Goal: Task Accomplishment & Management: Complete application form

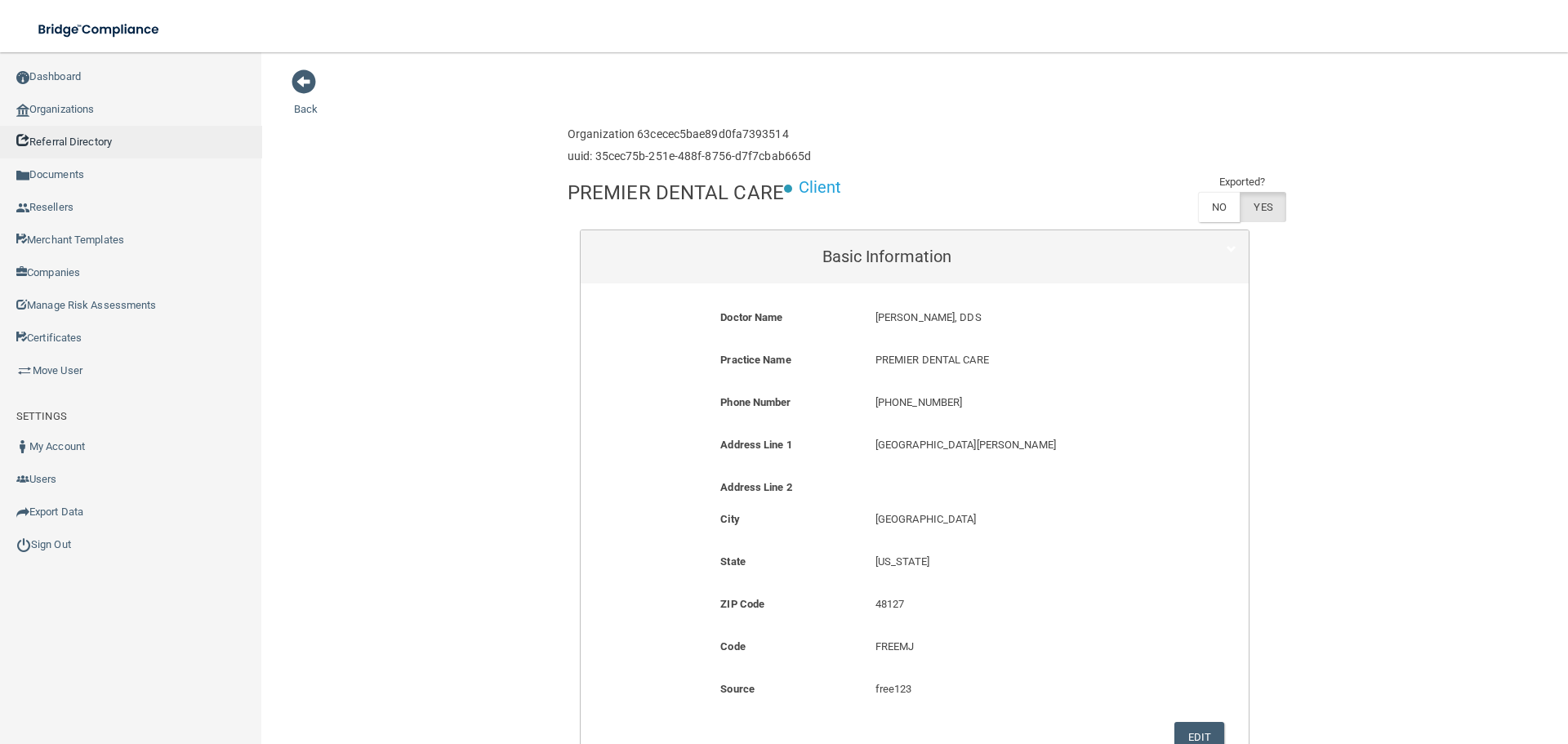
scroll to position [1062, 0]
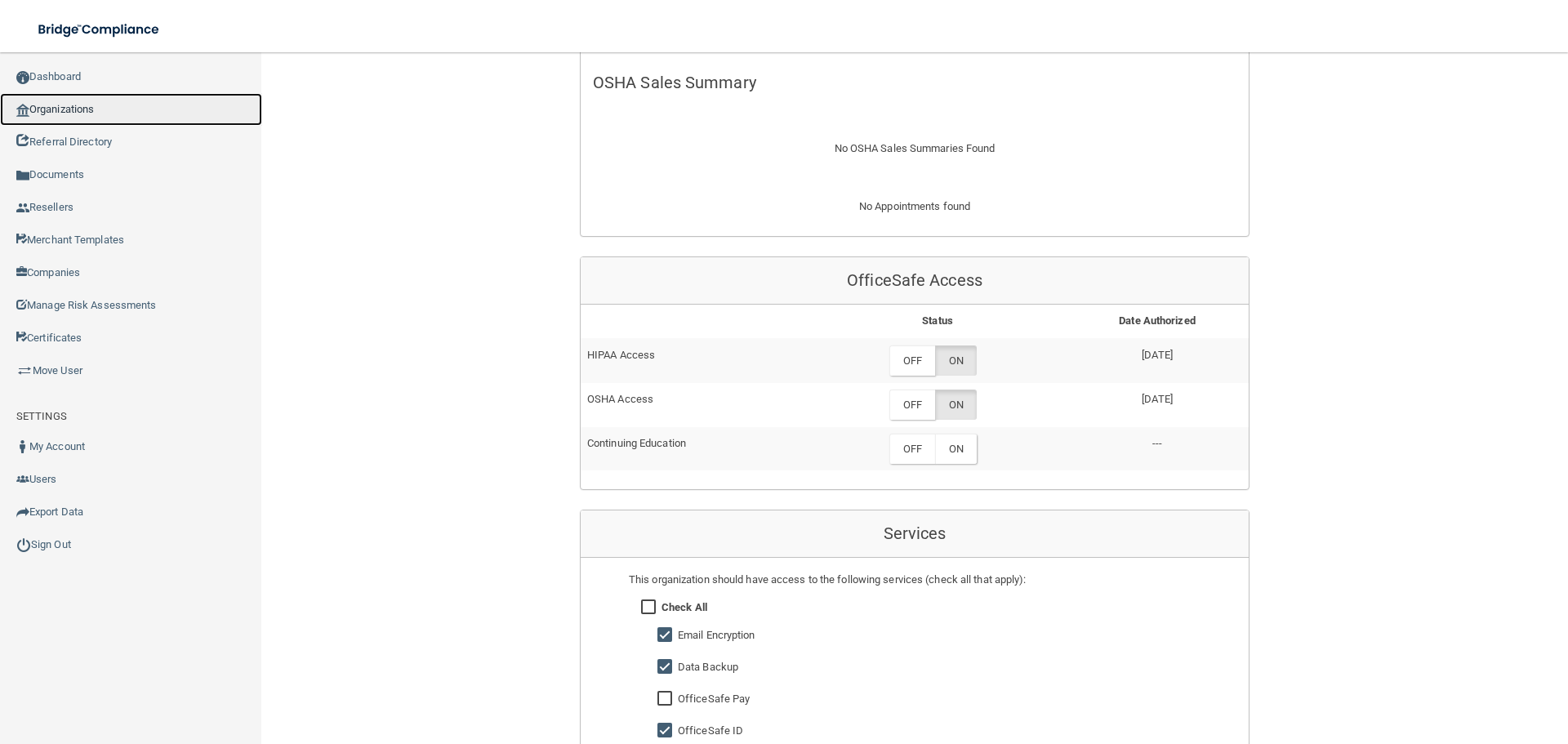
click at [130, 107] on link "Organizations" at bounding box center [130, 109] width 262 height 33
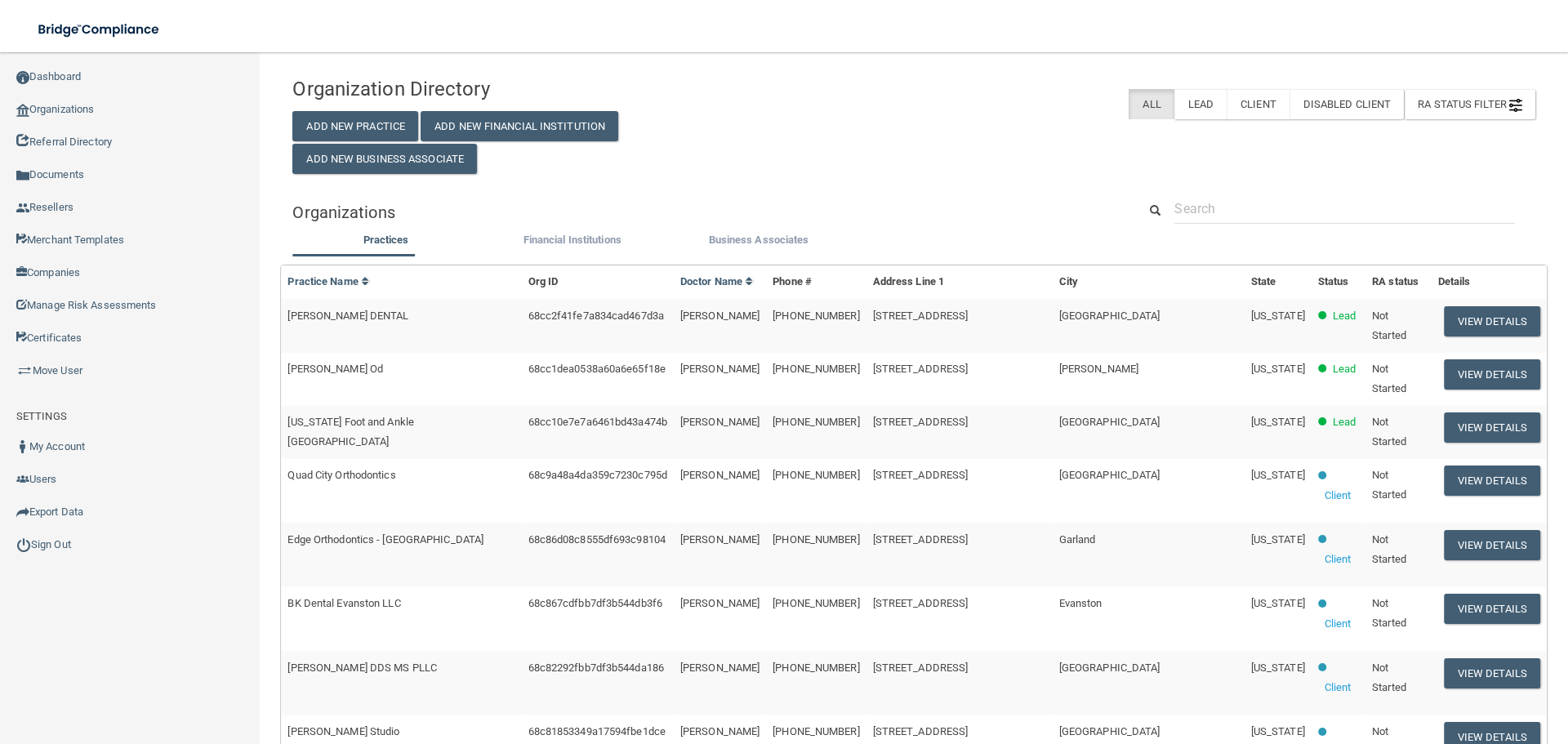
click at [337, 107] on div "Organization Directory Add New Practice Add New Financial Institution Add New B…" at bounding box center [491, 121] width 423 height 106
click at [349, 128] on button "Add New Practice" at bounding box center [355, 126] width 126 height 30
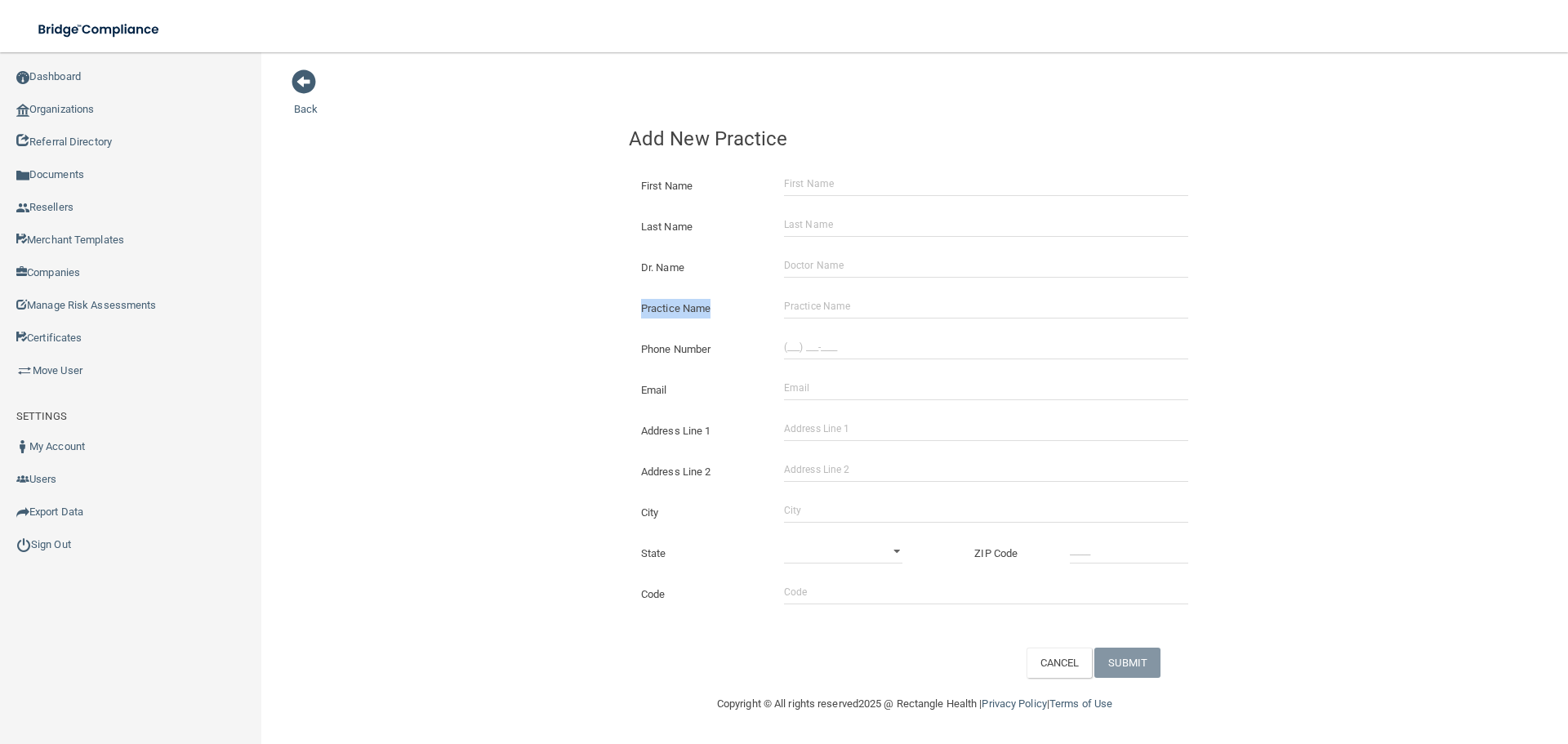
click at [832, 295] on div "Practice Name" at bounding box center [914, 302] width 596 height 40
drag, startPoint x: 804, startPoint y: 271, endPoint x: 820, endPoint y: 307, distance: 39.4
click at [807, 287] on form "First Name Last Name Dr. Name Practice Name Phone Number Email The email addres…" at bounding box center [915, 418] width 571 height 519
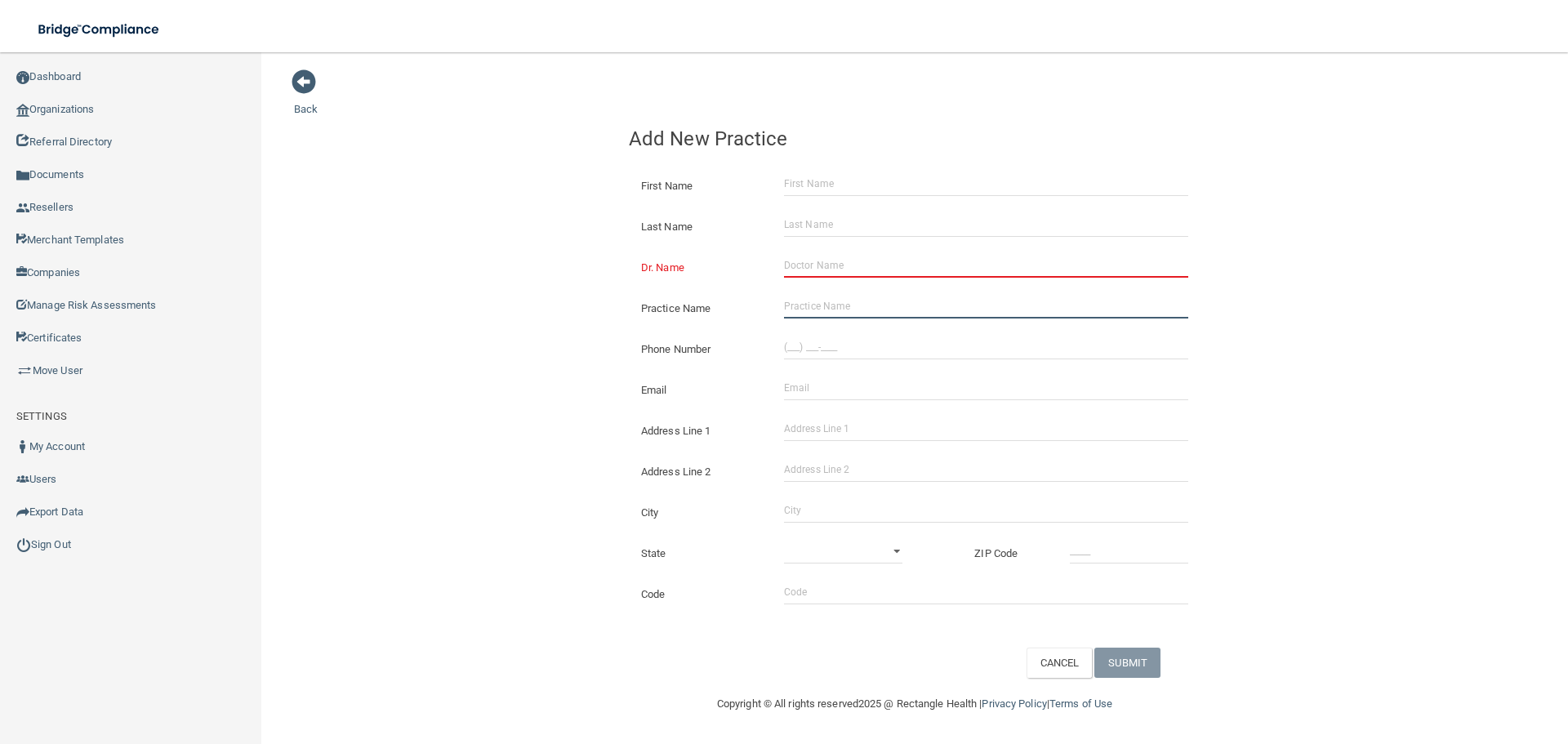
click at [822, 310] on input "Practice Name" at bounding box center [986, 306] width 404 height 25
paste input "Winter Haven Oral Surgery"
type input "Winter Haven Oral Surgery"
click at [881, 344] on input "(___) ___-____" at bounding box center [986, 346] width 404 height 25
paste input "863) 294-7648"
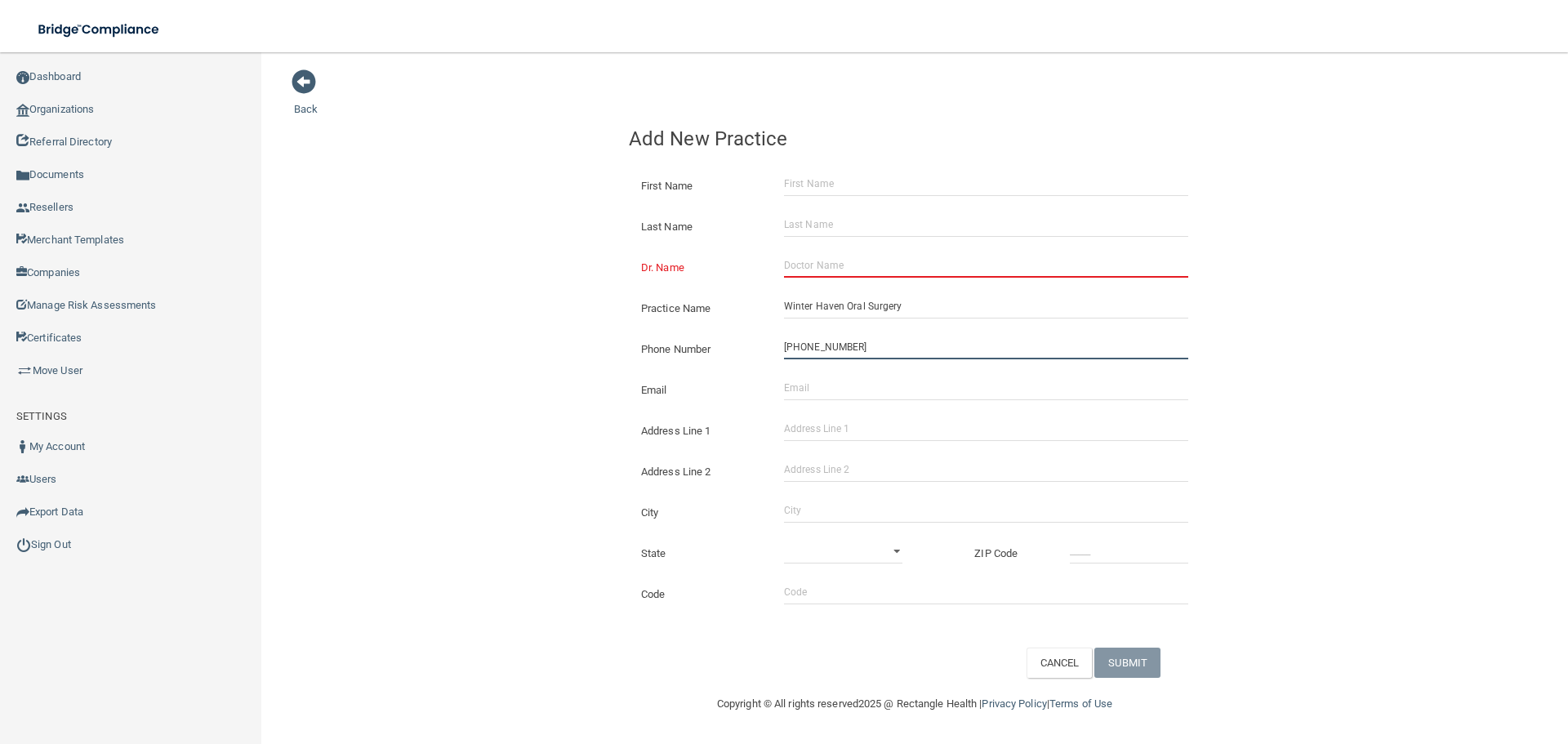
type input "[PHONE_NUMBER]"
click at [836, 433] on input "Address Line 1" at bounding box center [986, 428] width 404 height 25
paste input "[STREET_ADDRESS]"
drag, startPoint x: 928, startPoint y: 434, endPoint x: 895, endPoint y: 429, distance: 33.4
click at [895, 429] on input "[STREET_ADDRESS]" at bounding box center [986, 428] width 404 height 25
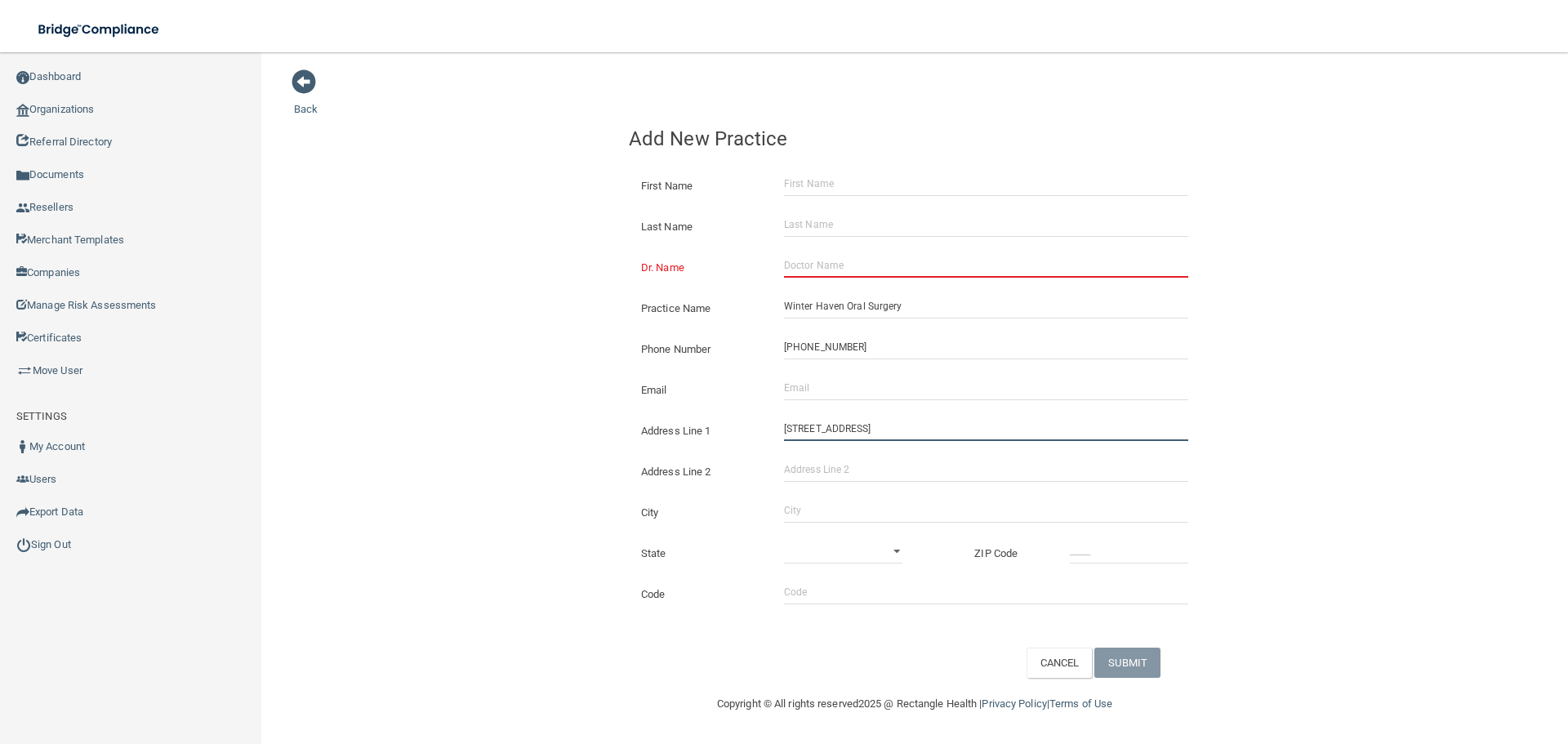
type input "[STREET_ADDRESS]"
click at [890, 476] on input "Address Line 2" at bounding box center [986, 469] width 404 height 25
paste input "14A"
type input "Suite 14A"
click at [852, 501] on input "City" at bounding box center [986, 510] width 404 height 25
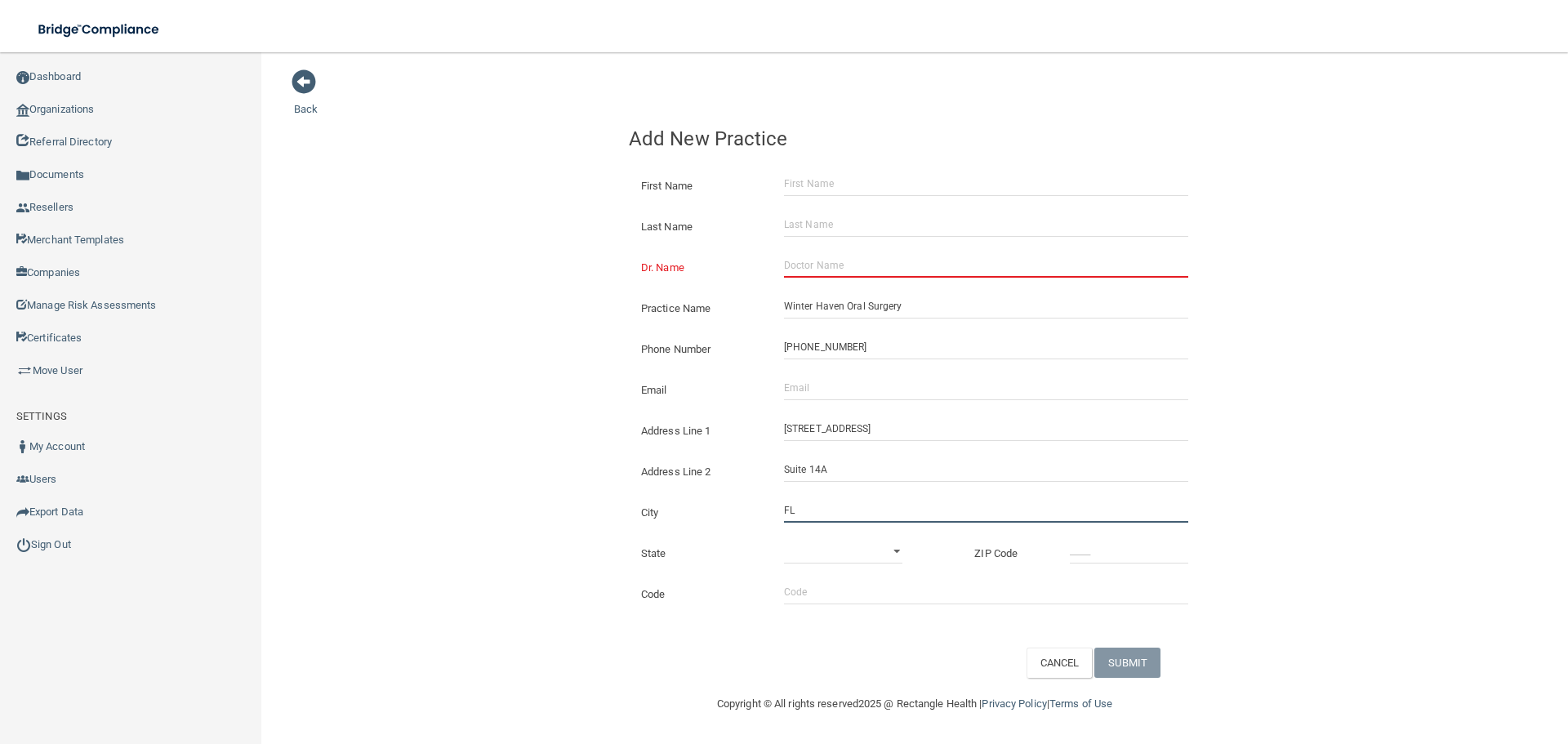
type input "F"
type input "[GEOGRAPHIC_DATA]"
drag, startPoint x: 836, startPoint y: 539, endPoint x: 835, endPoint y: 547, distance: 8.1
click at [836, 539] on select "[US_STATE] [US_STATE] [US_STATE] [US_STATE] [US_STATE] [US_STATE] [US_STATE] [U…" at bounding box center [842, 551] width 118 height 25
select select "9"
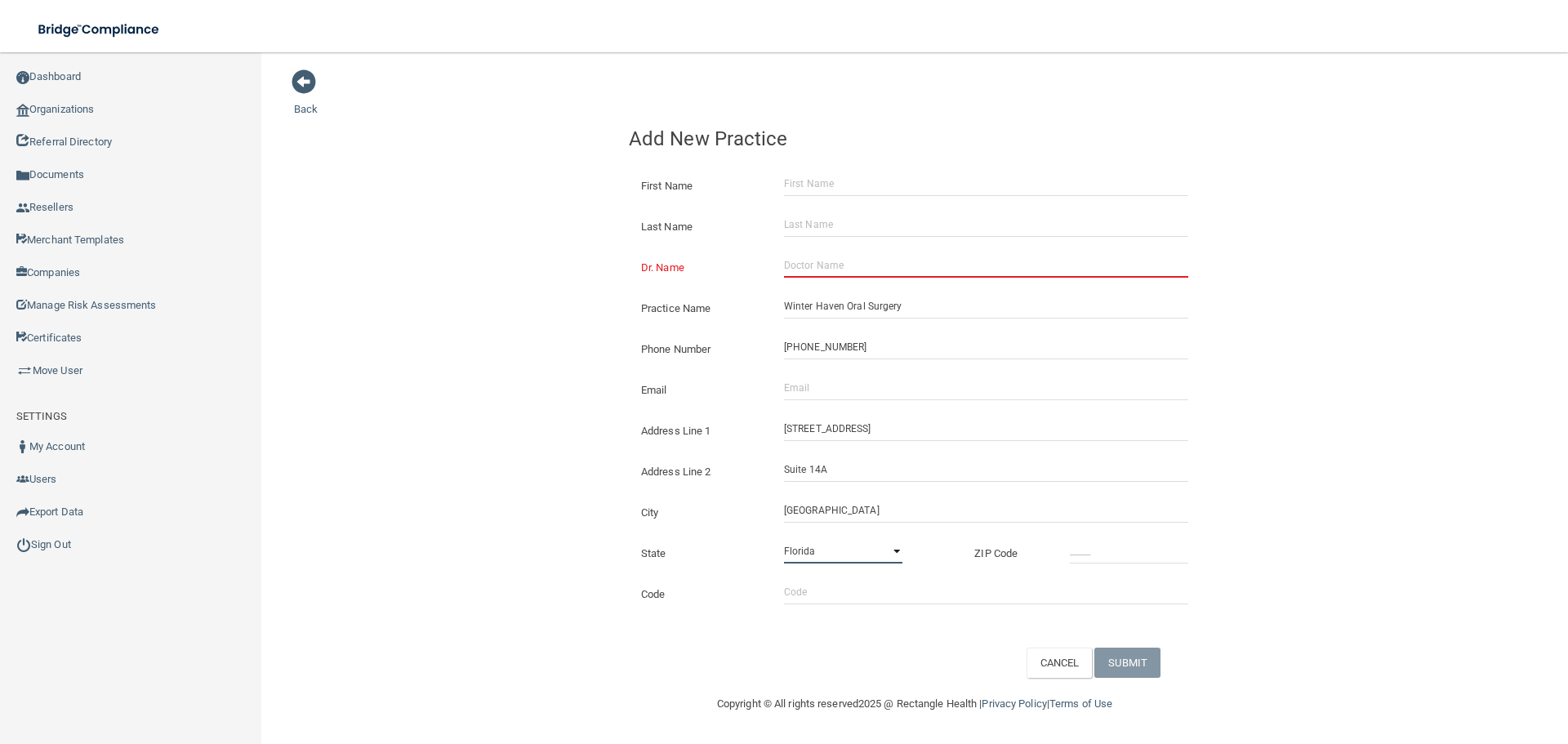
click at [784, 539] on select "[US_STATE] [US_STATE] [US_STATE] [US_STATE] [US_STATE] [US_STATE] [US_STATE] [U…" at bounding box center [842, 551] width 118 height 25
drag, startPoint x: 1149, startPoint y: 545, endPoint x: 1158, endPoint y: 549, distance: 9.8
click at [1149, 545] on input "_____" at bounding box center [1129, 551] width 118 height 25
type input "33880"
click at [1225, 489] on div "Back Add New Practice First Name Last Name Dr. Name Practice Name Winter Haven …" at bounding box center [914, 373] width 1241 height 609
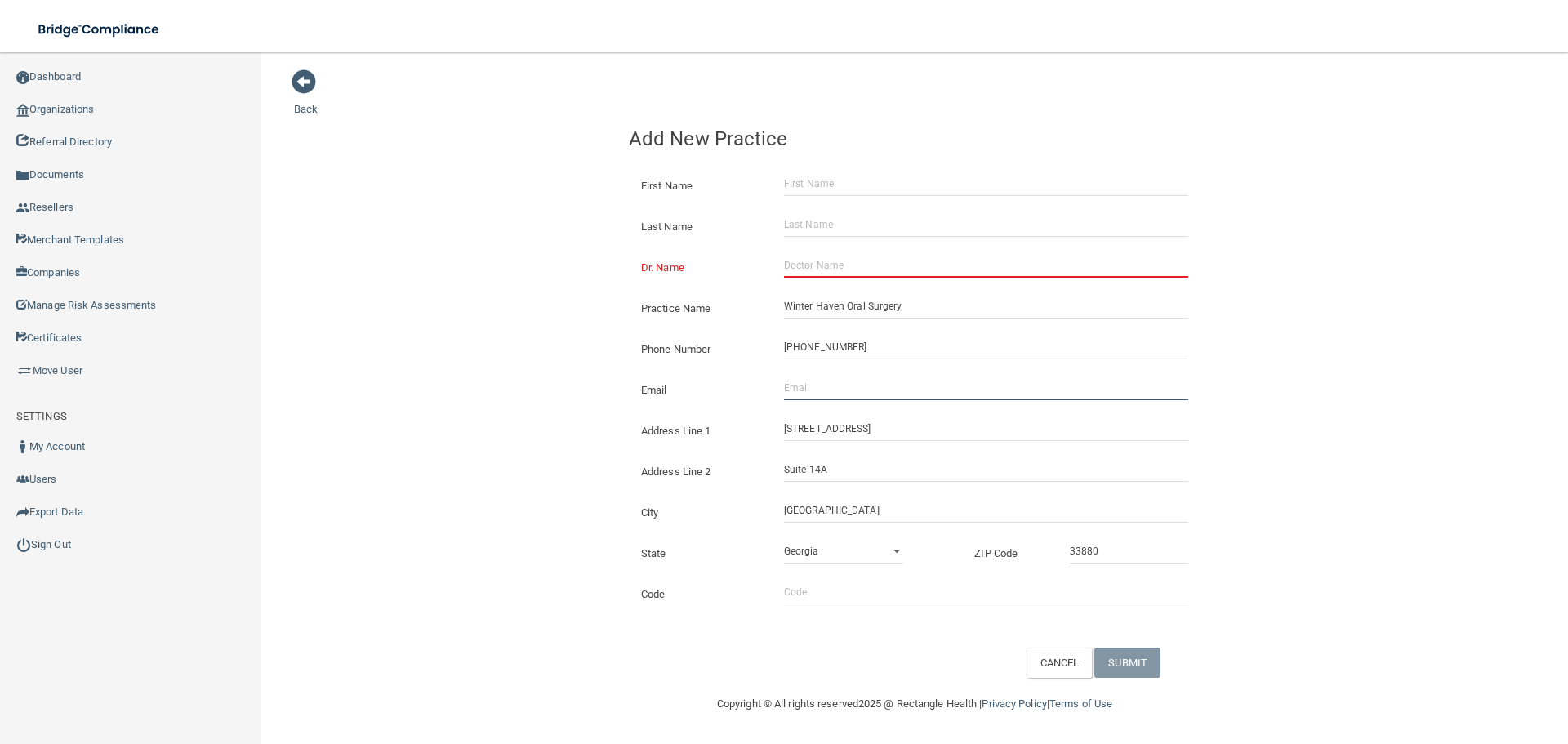
drag, startPoint x: 853, startPoint y: 383, endPoint x: 840, endPoint y: 386, distance: 13.3
click at [853, 384] on input "Email" at bounding box center [986, 388] width 404 height 25
paste input "[EMAIL_ADDRESS][DOMAIN_NAME]"
drag, startPoint x: 806, startPoint y: 396, endPoint x: 589, endPoint y: 352, distance: 221.4
click at [593, 358] on div "Back Add New Practice First Name Last Name Dr. Name Practice Name Winter Haven …" at bounding box center [914, 373] width 1241 height 609
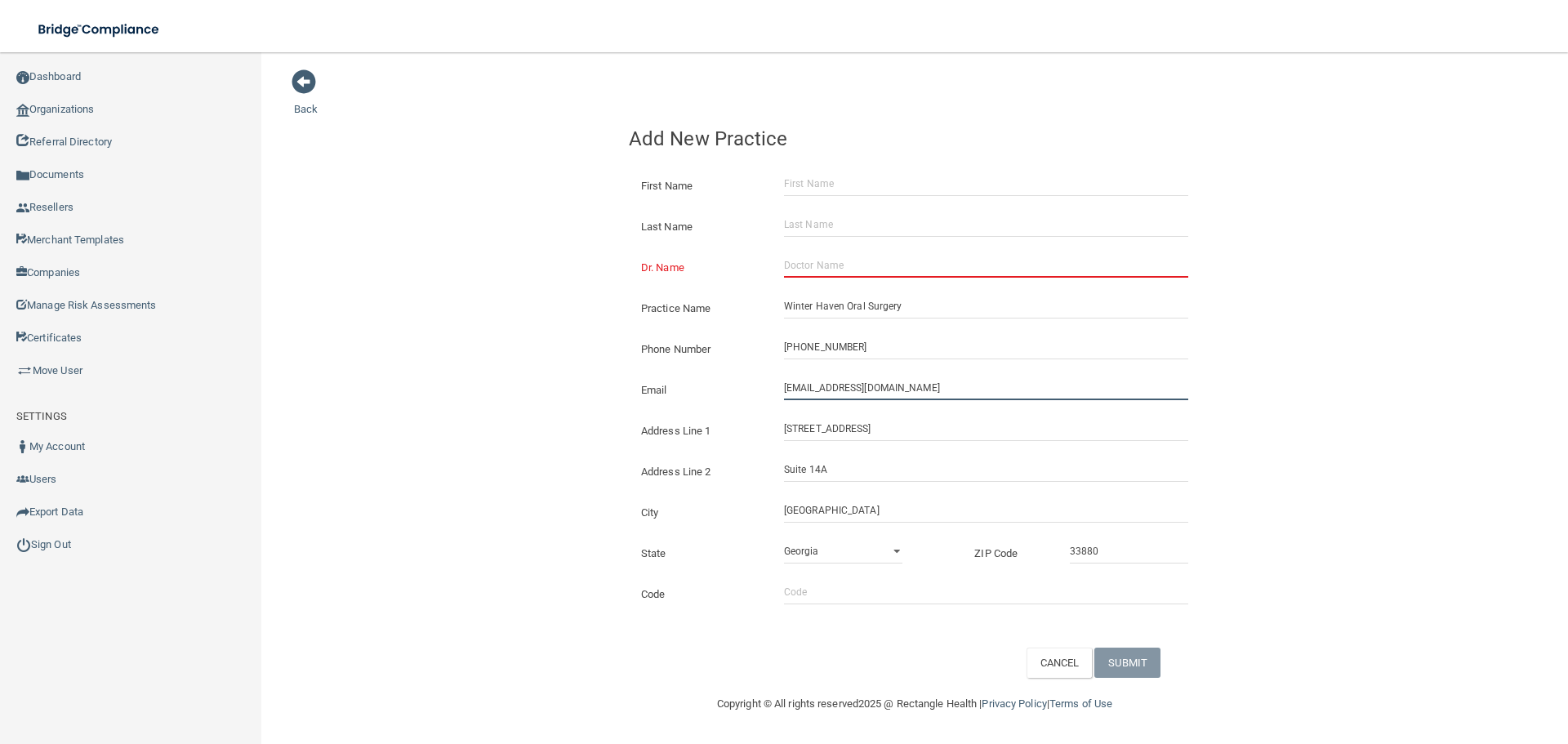
type input "[EMAIL_ADDRESS][DOMAIN_NAME]"
click at [828, 267] on input "Dr. Name" at bounding box center [986, 265] width 404 height 25
paste input "[PERSON_NAME]"
type input "[PERSON_NAME]"
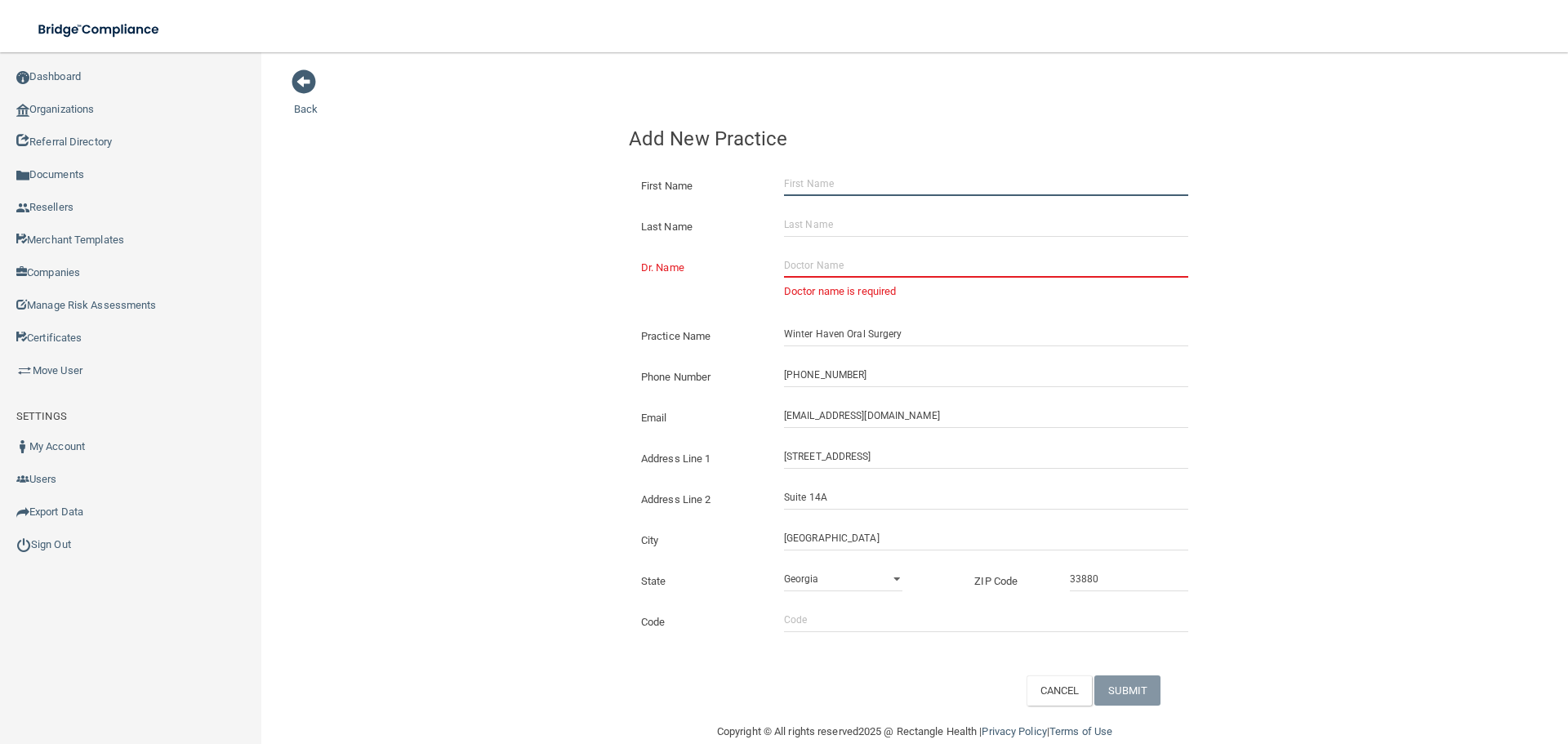
click at [823, 173] on input "First Name" at bounding box center [986, 184] width 404 height 25
paste input "[PERSON_NAME]"
click at [835, 183] on input "[PERSON_NAME]" at bounding box center [986, 184] width 404 height 25
click at [838, 185] on input "[PERSON_NAME]" at bounding box center [986, 184] width 404 height 25
click at [837, 194] on input "[PERSON_NAME]" at bounding box center [986, 184] width 404 height 25
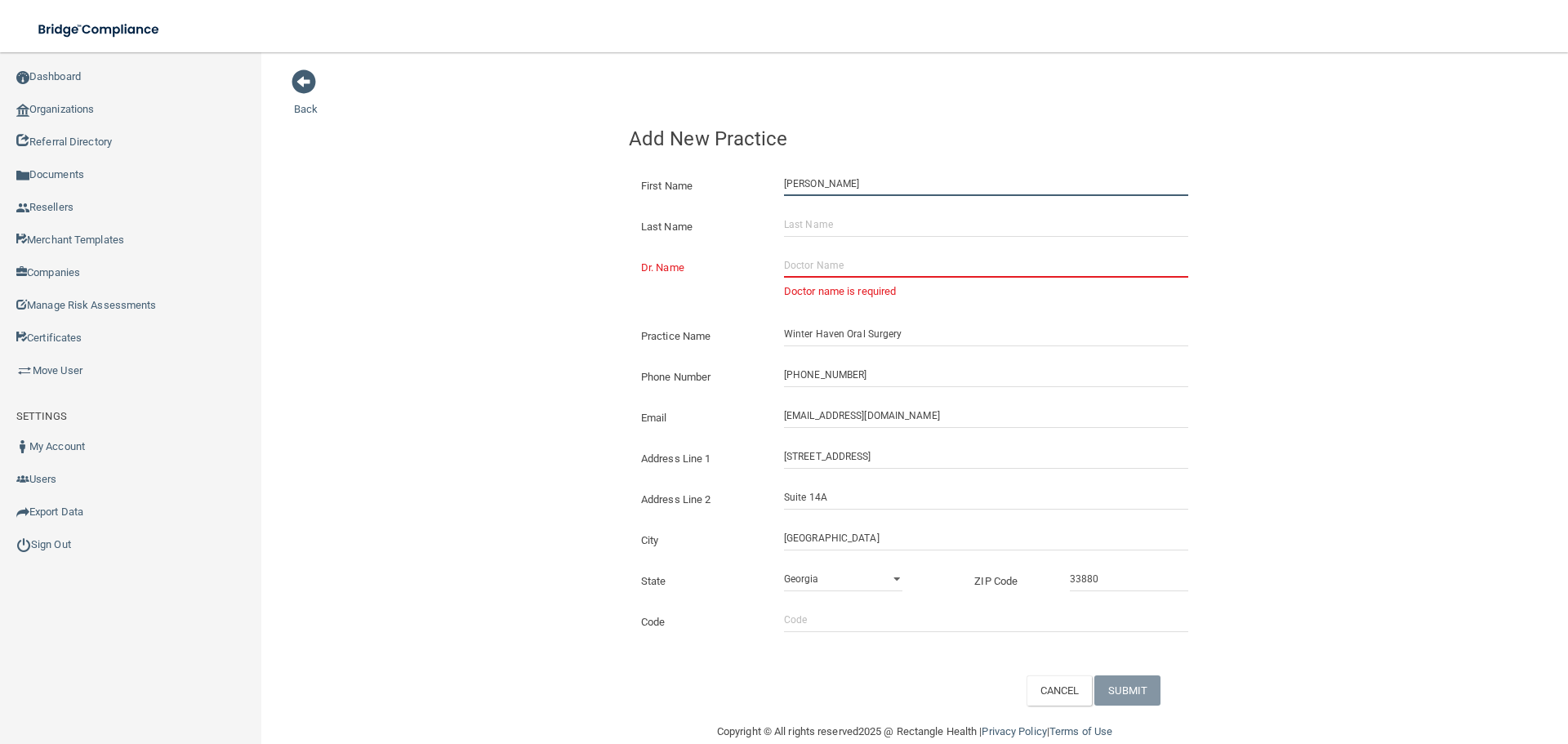
click at [837, 194] on input "[PERSON_NAME]" at bounding box center [986, 184] width 404 height 25
type input "[PERSON_NAME]"
click at [846, 231] on input "Last Name" at bounding box center [986, 224] width 404 height 25
paste input "[PERSON_NAME]"
type input "[PERSON_NAME]"
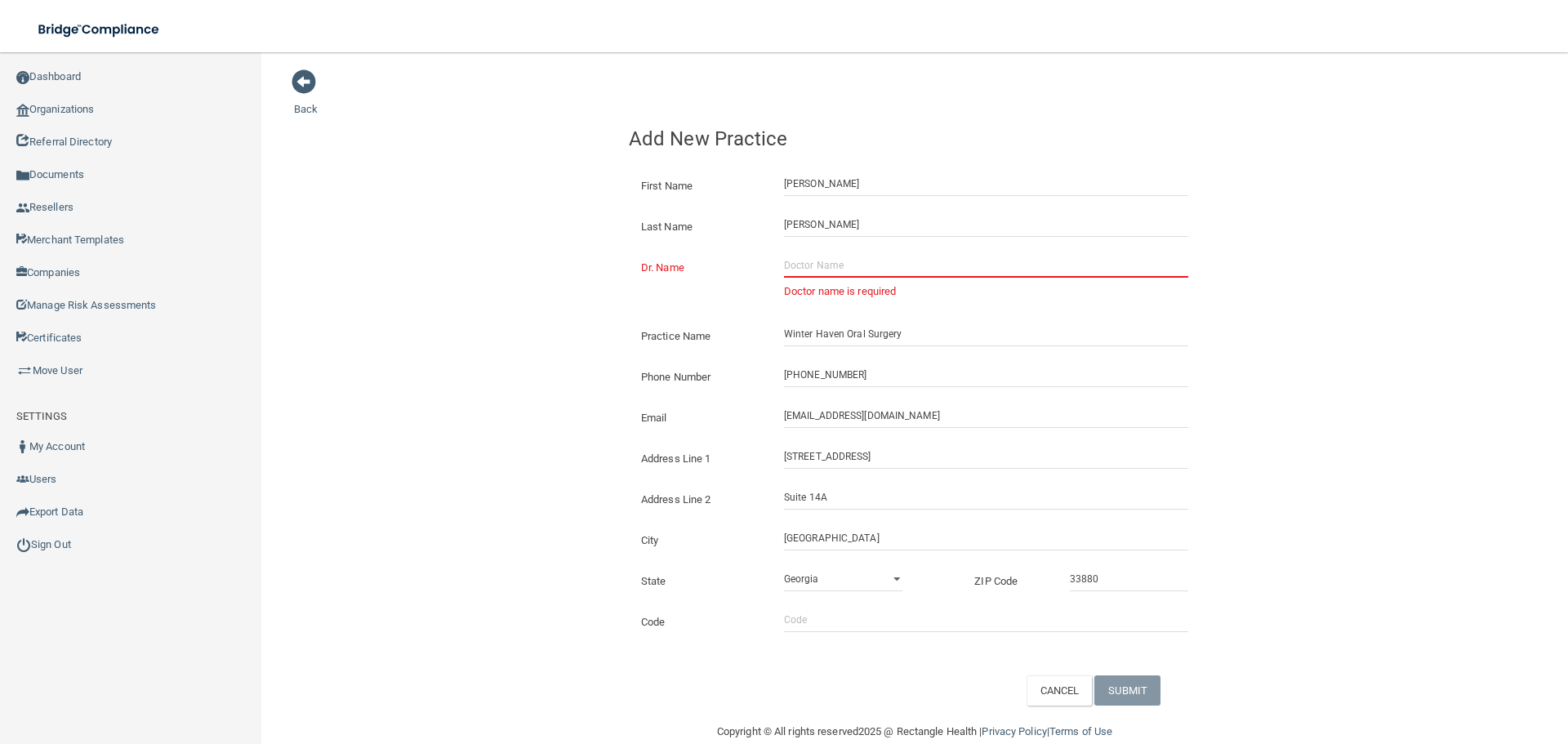
click at [813, 271] on input "Dr. Name" at bounding box center [986, 265] width 404 height 25
paste input "[PERSON_NAME], DMD, MD"
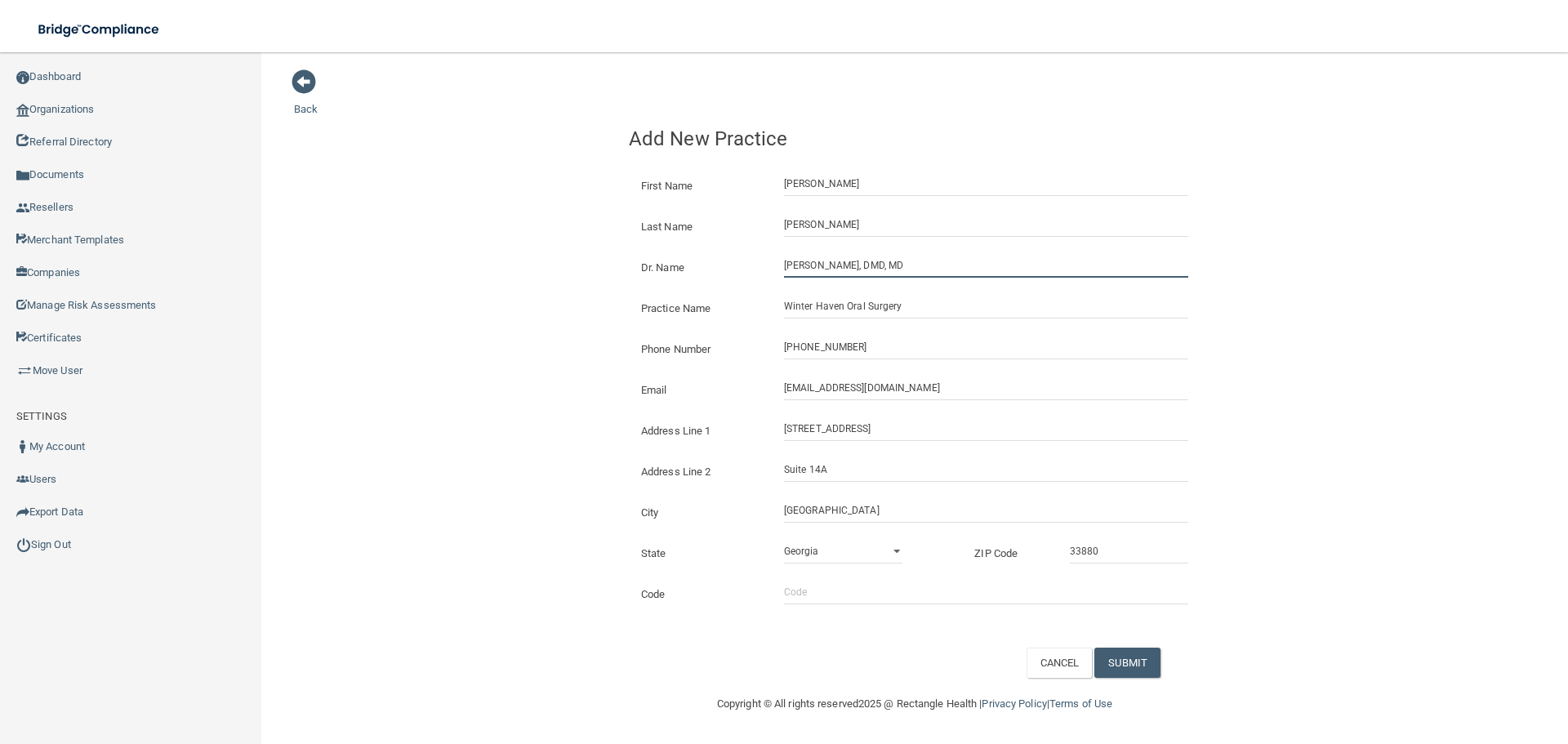
type input "[PERSON_NAME], DMD, MD"
click at [513, 233] on div "Back Add New Practice First Name [PERSON_NAME] Last Name [PERSON_NAME] Dr. Name…" at bounding box center [914, 373] width 1241 height 609
click at [1130, 671] on button "SUBMIT" at bounding box center [1127, 662] width 66 height 30
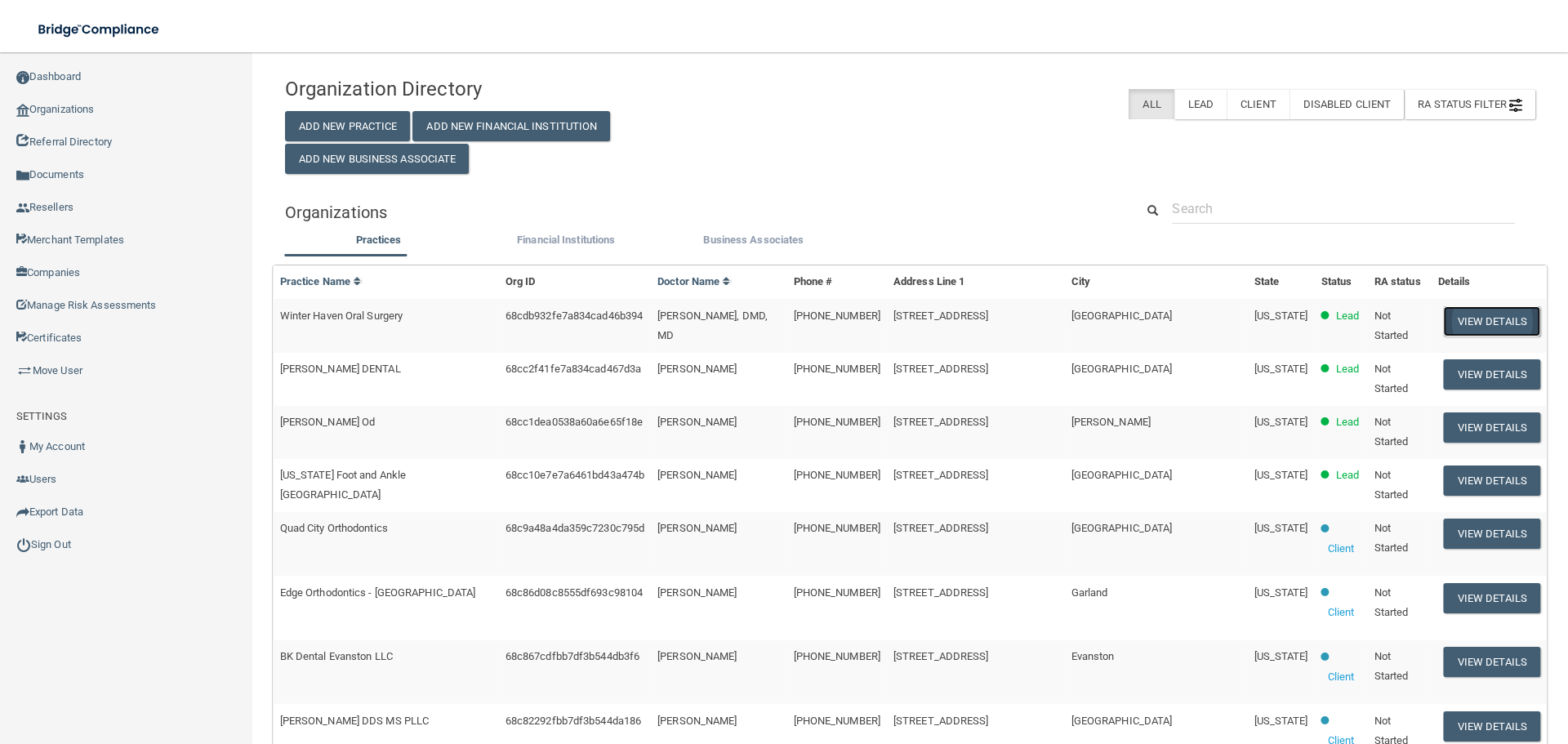
click at [1444, 309] on button "View Details" at bounding box center [1492, 321] width 96 height 30
